Goal: Task Accomplishment & Management: Complete application form

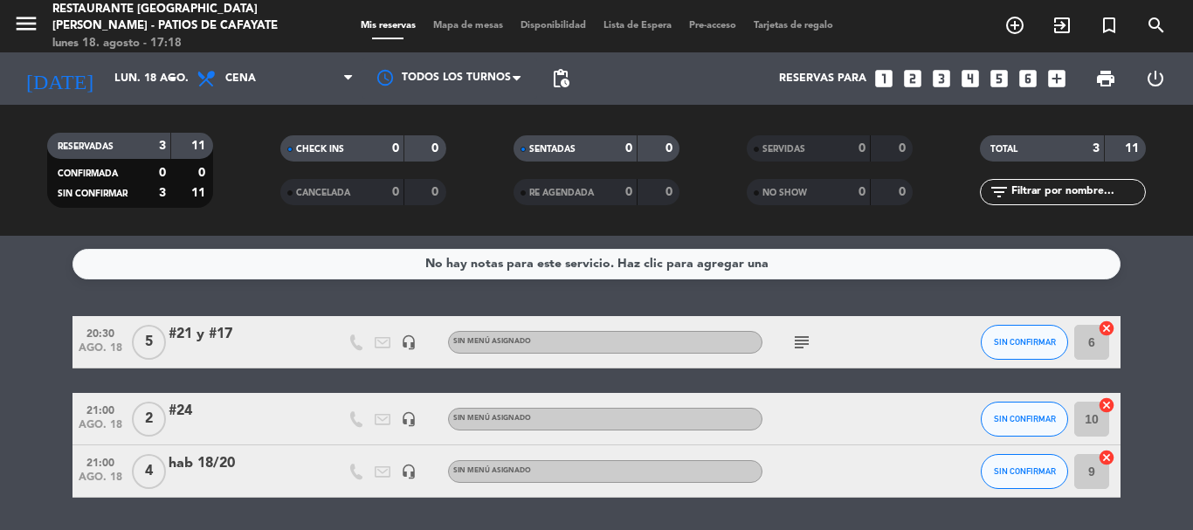
click at [912, 83] on icon "looks_two" at bounding box center [912, 78] width 23 height 23
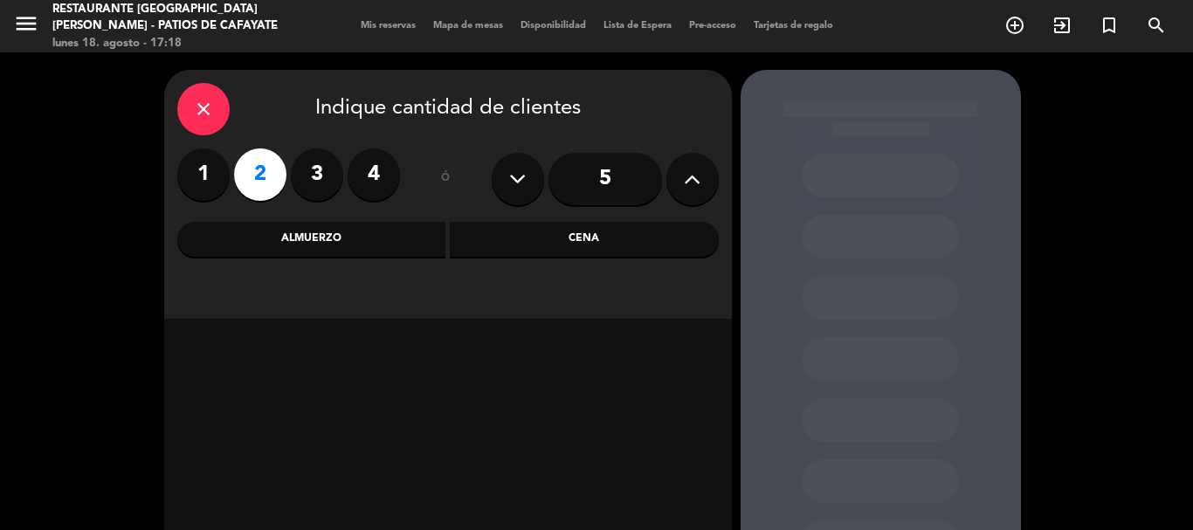
click at [583, 243] on div "Cena" at bounding box center [584, 239] width 269 height 35
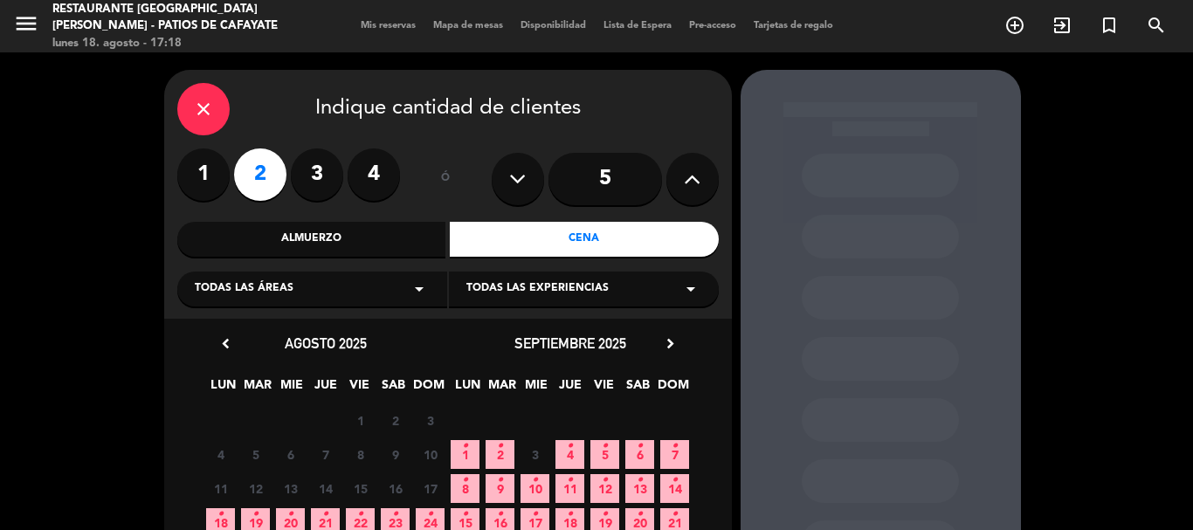
click at [213, 513] on span "18 •" at bounding box center [220, 522] width 29 height 29
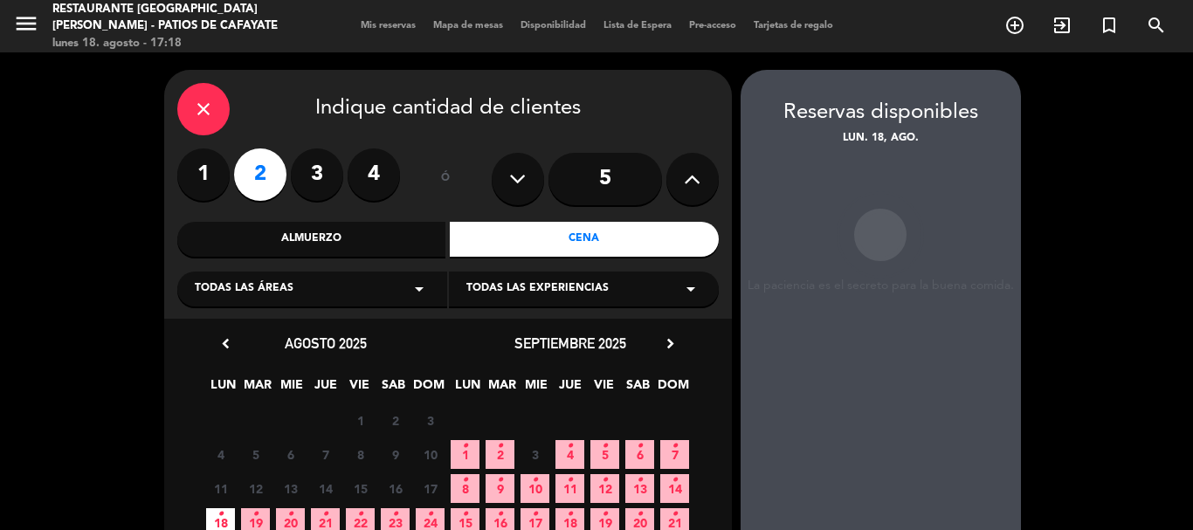
scroll to position [70, 0]
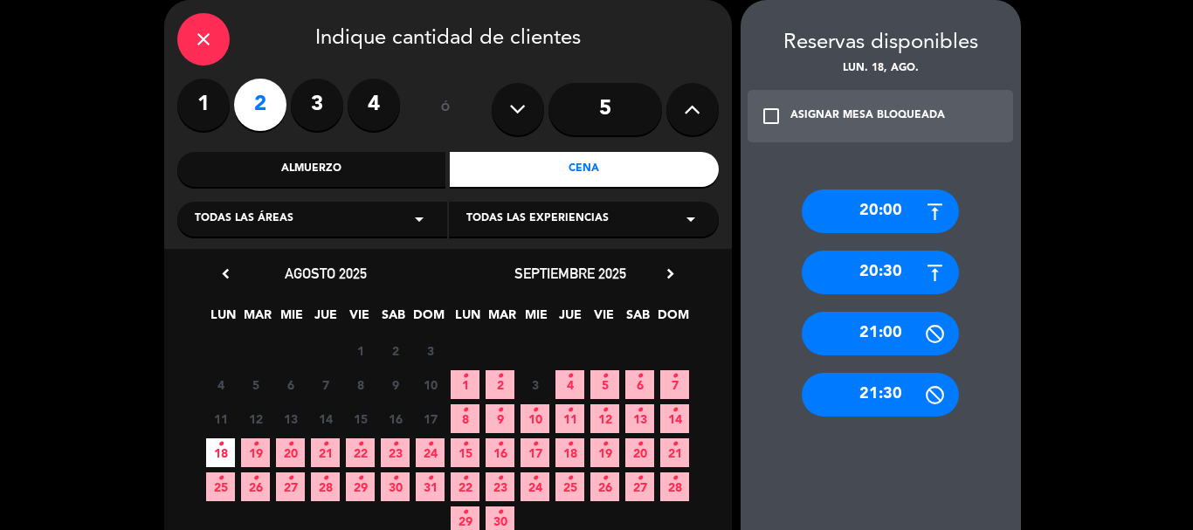
click at [904, 329] on div "21:00" at bounding box center [880, 334] width 157 height 44
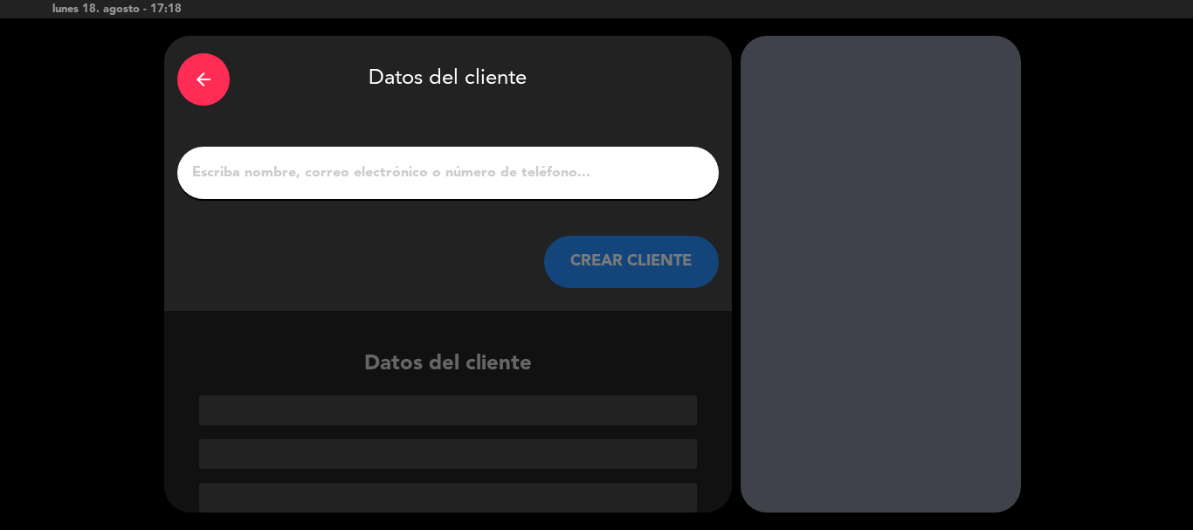
scroll to position [34, 0]
click at [622, 182] on input "1" at bounding box center [447, 173] width 515 height 24
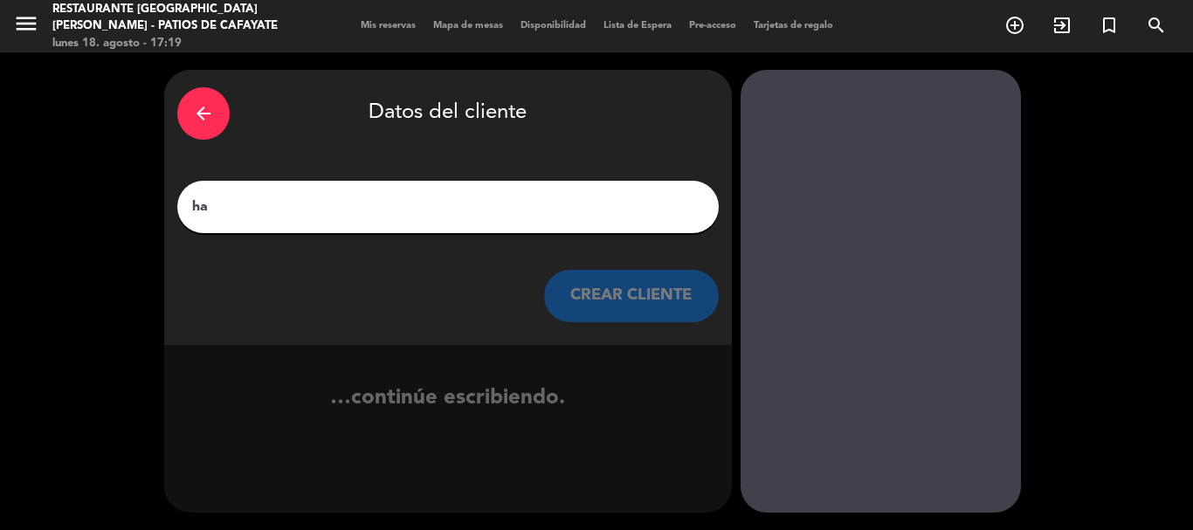
scroll to position [0, 0]
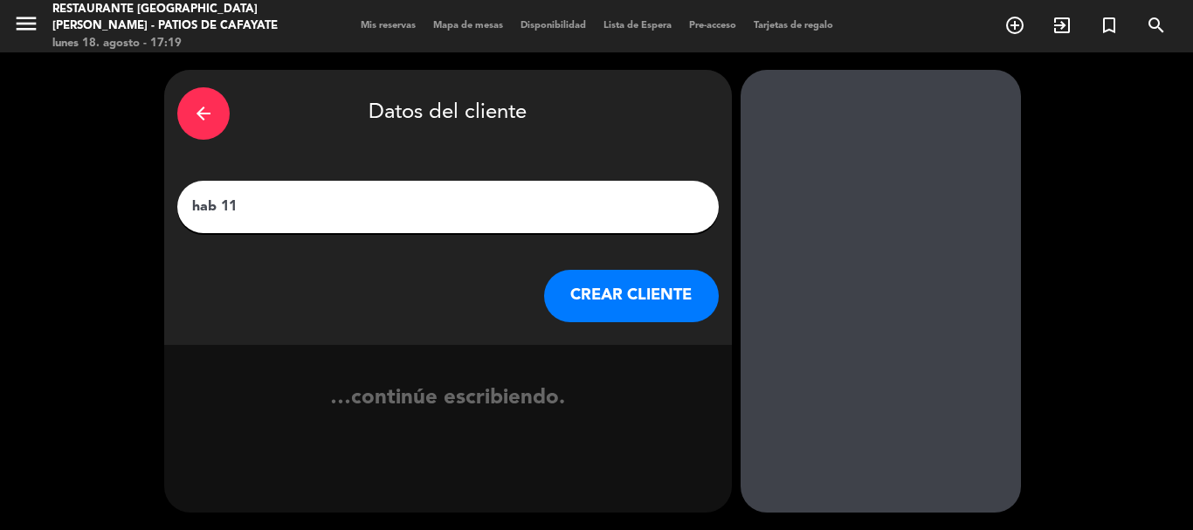
type input "hab 11"
click at [649, 300] on button "CREAR CLIENTE" at bounding box center [631, 296] width 175 height 52
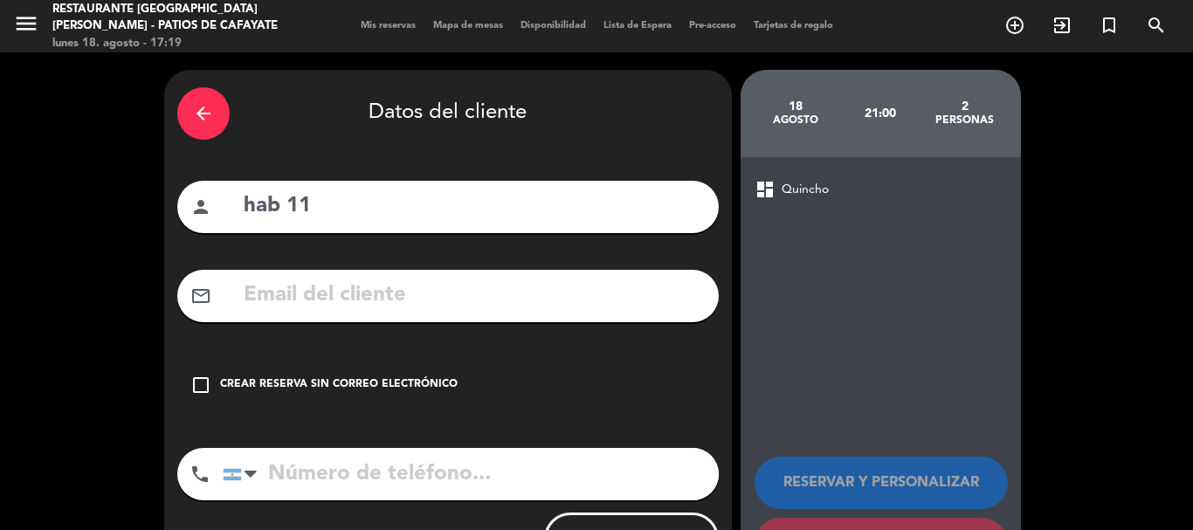
click at [211, 384] on div "check_box_outline_blank Crear reserva sin correo electrónico" at bounding box center [447, 385] width 541 height 52
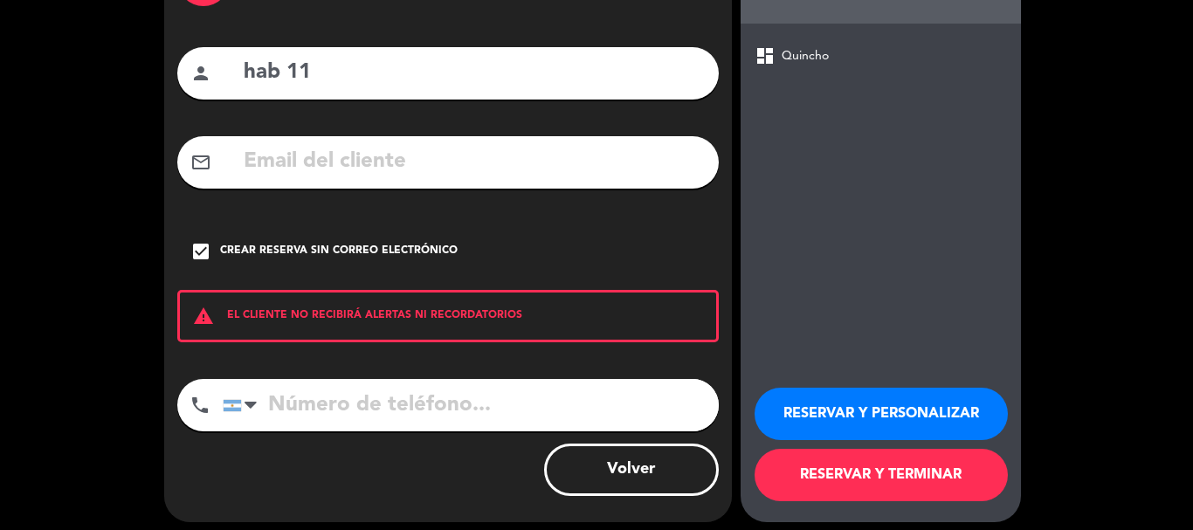
scroll to position [143, 0]
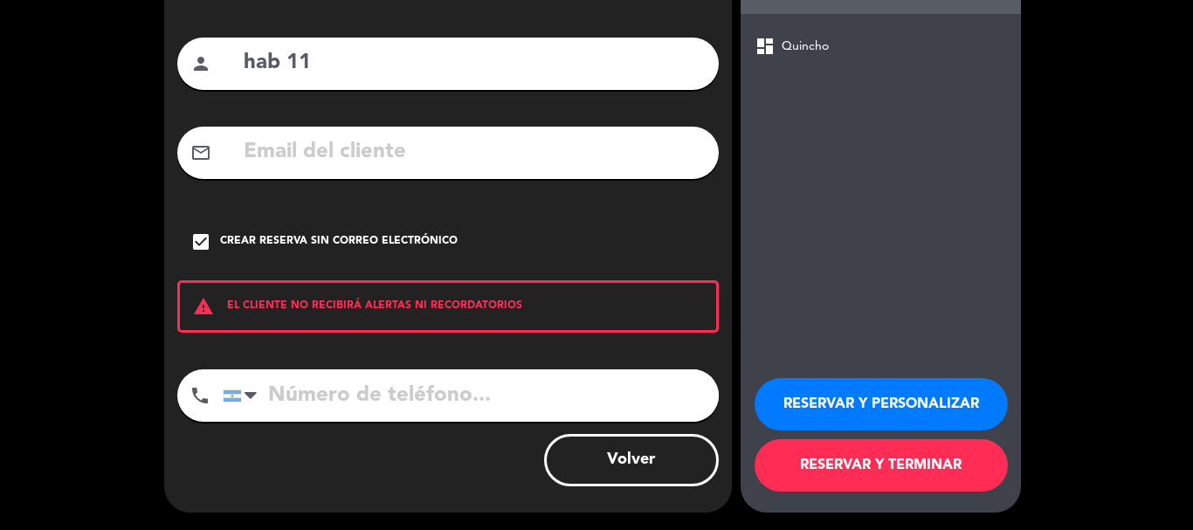
click at [879, 472] on button "RESERVAR Y TERMINAR" at bounding box center [880, 465] width 253 height 52
